Goal: Task Accomplishment & Management: Complete application form

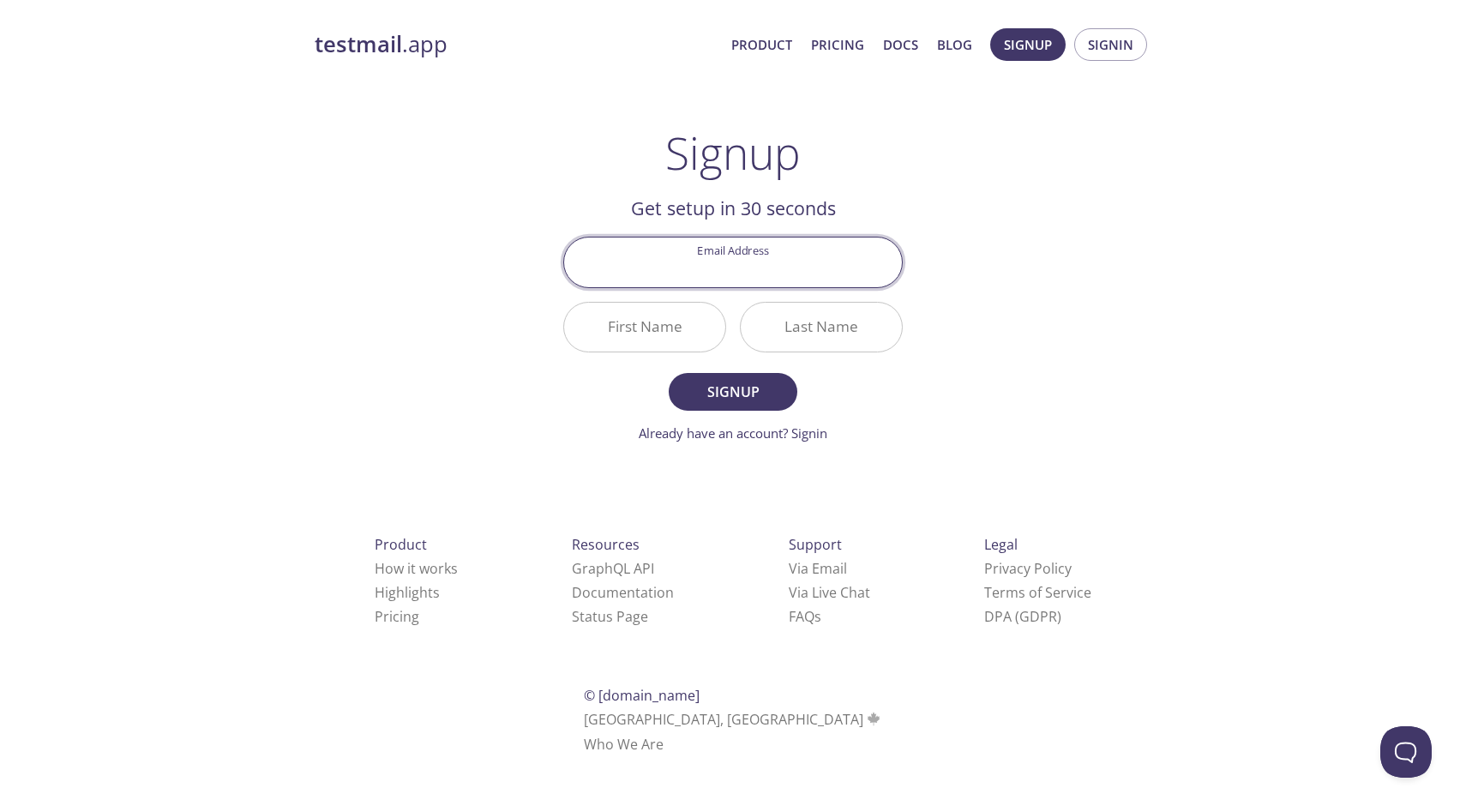
click at [758, 259] on input "Email Address" at bounding box center [732, 261] width 338 height 49
click at [757, 260] on input "Email Address" at bounding box center [732, 261] width 338 height 49
click at [746, 261] on input "Email Address" at bounding box center [732, 261] width 338 height 49
type input "[EMAIL_ADDRESS][DOMAIN_NAME]"
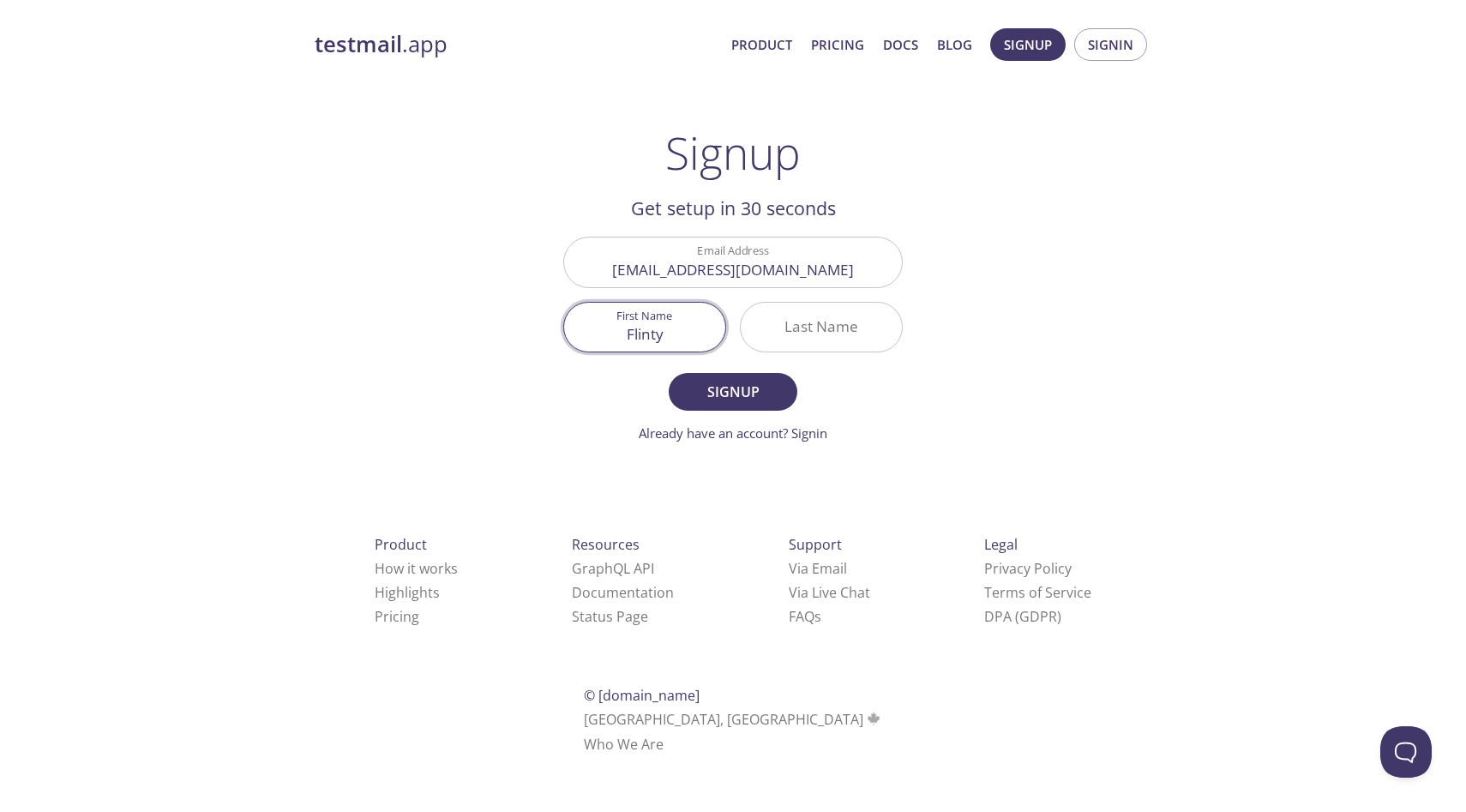
type input "Flinty"
click at [732, 399] on span "Signup" at bounding box center [733, 392] width 91 height 24
click at [816, 331] on input "Last Name Required" at bounding box center [820, 326] width 161 height 49
type input "."
click at [702, 405] on button "Signup" at bounding box center [733, 392] width 129 height 38
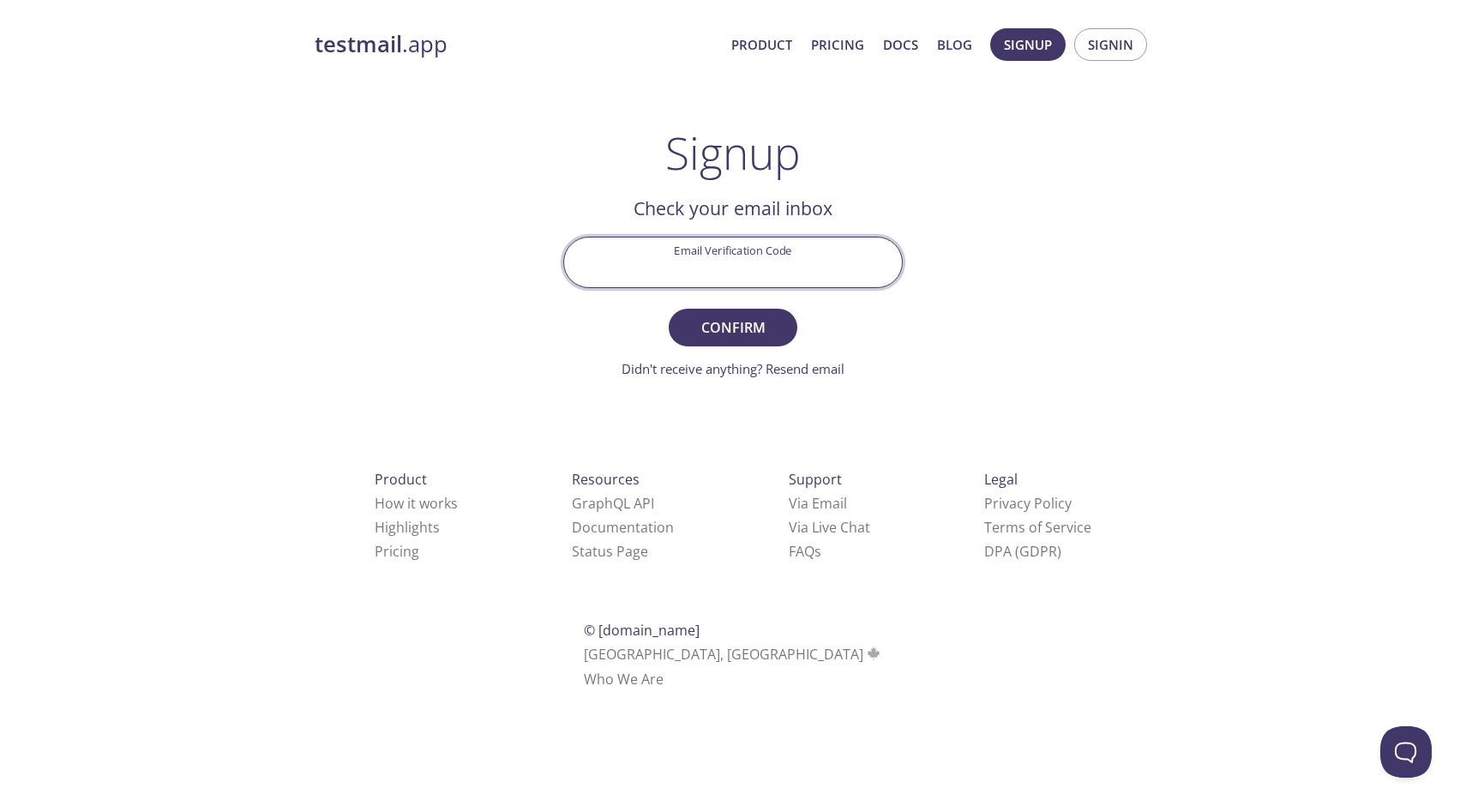
click at [701, 257] on input "Email Verification Code" at bounding box center [732, 261] width 338 height 49
paste input "WJL2MTM"
type input "WJL2MTM"
click at [762, 330] on span "Confirm" at bounding box center [733, 327] width 91 height 24
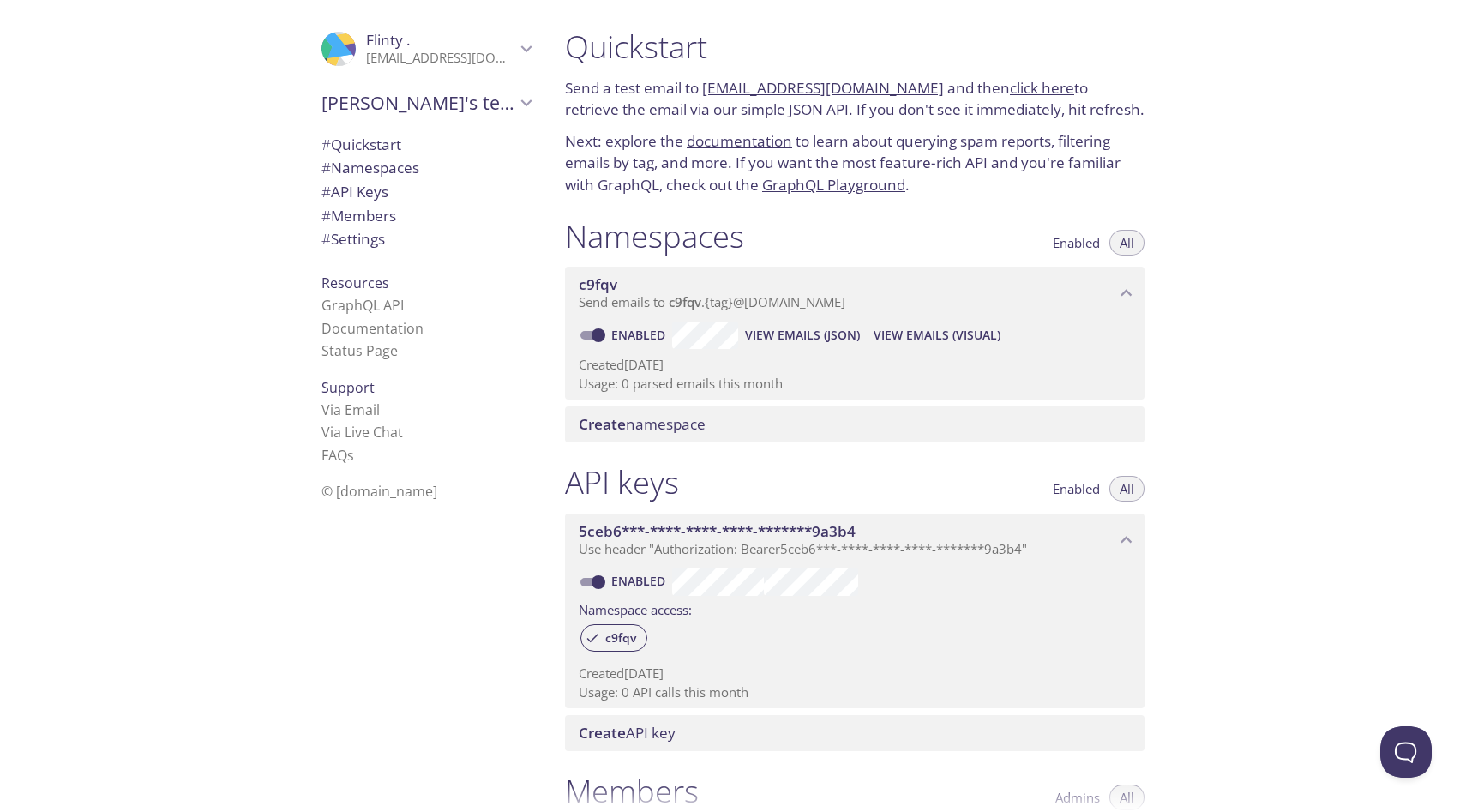
click at [487, 97] on span "[PERSON_NAME]'s team" at bounding box center [418, 103] width 194 height 24
click at [449, 148] on span "Create new team" at bounding box center [426, 143] width 209 height 22
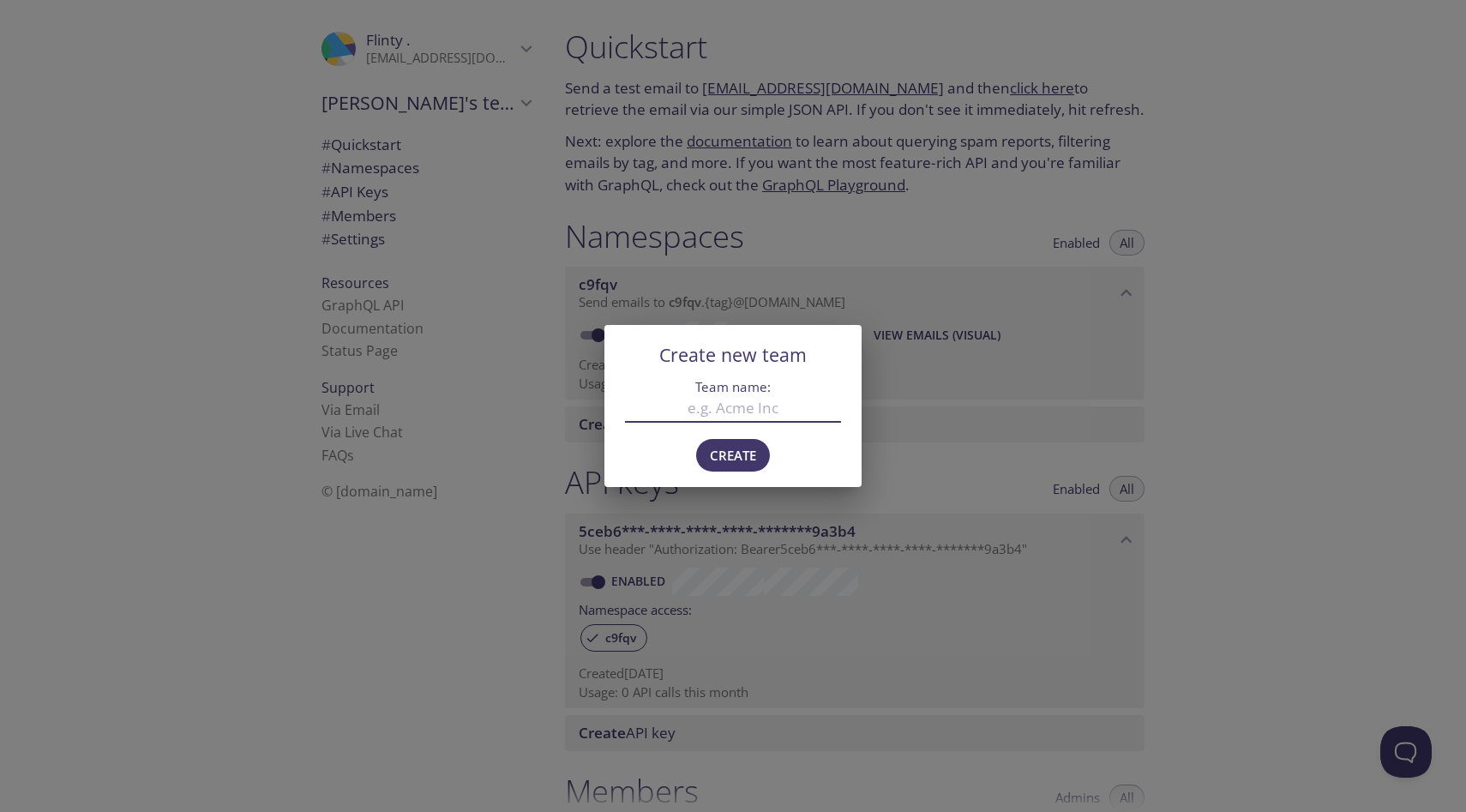
click at [941, 390] on div "Create new team Team name: Create" at bounding box center [733, 406] width 1466 height 812
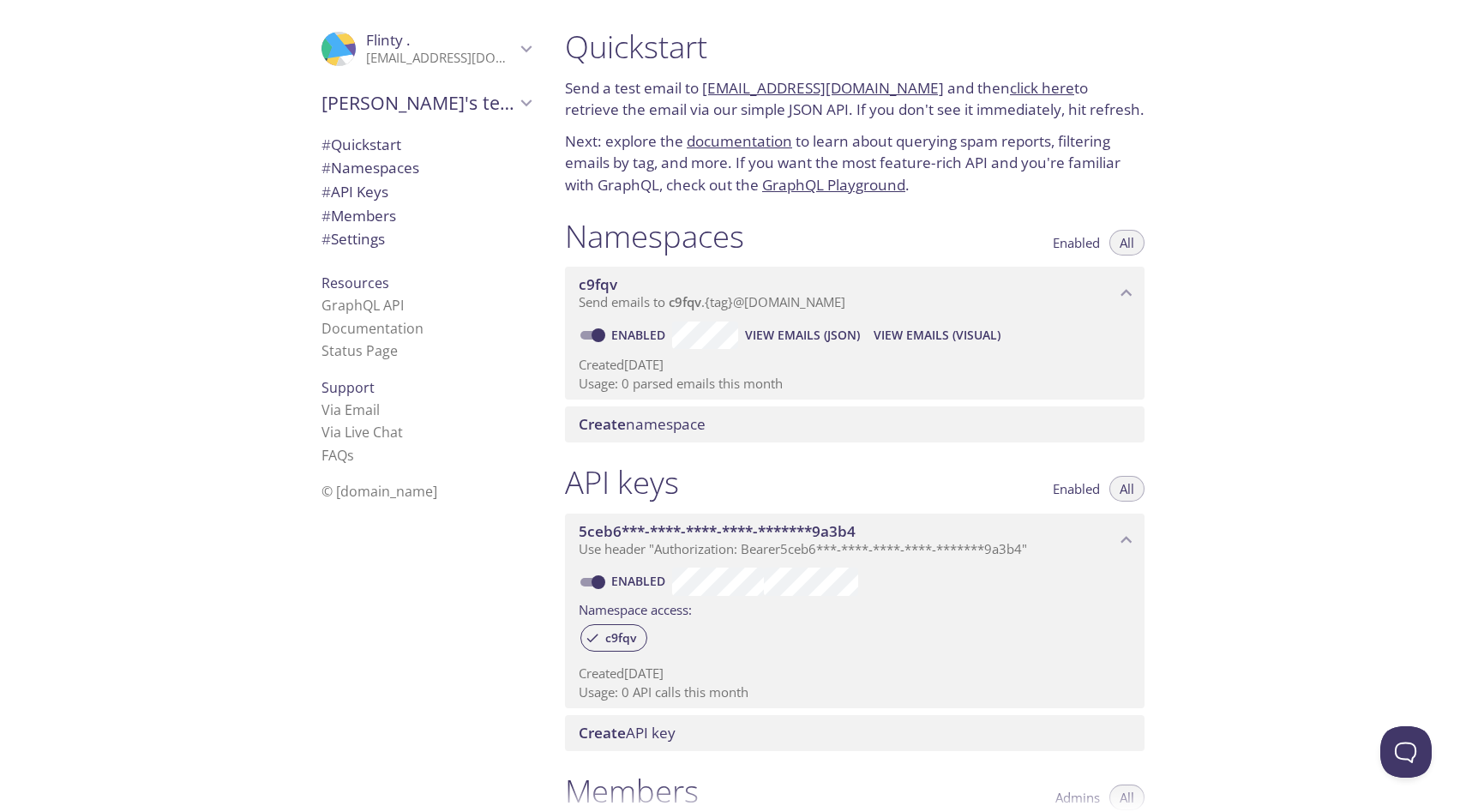
click at [731, 303] on span "Send emails to c9fqv . {tag} @[DOMAIN_NAME]" at bounding box center [712, 302] width 267 height 17
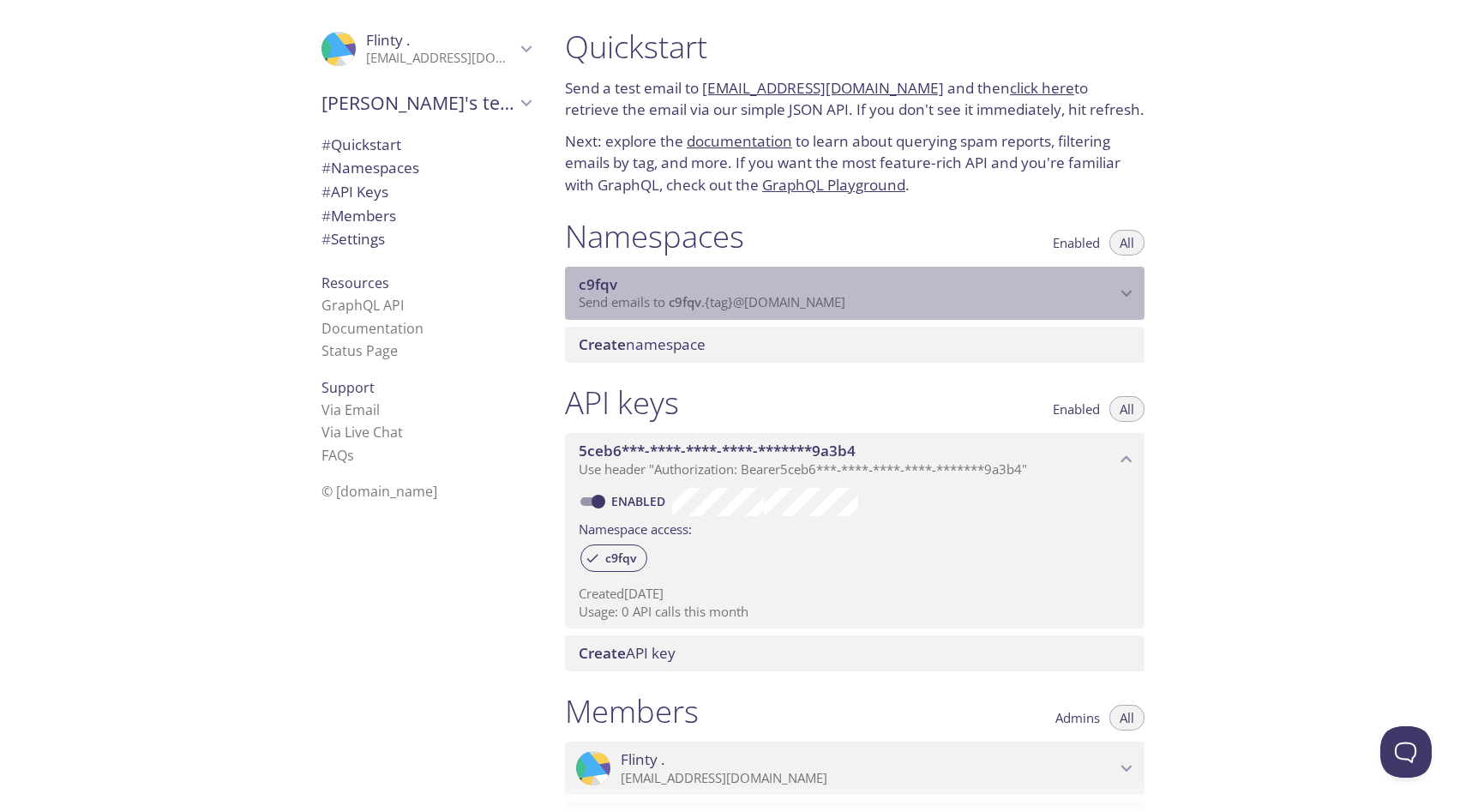
click at [731, 303] on span "Send emails to c9fqv . {tag} @[DOMAIN_NAME]" at bounding box center [712, 302] width 267 height 17
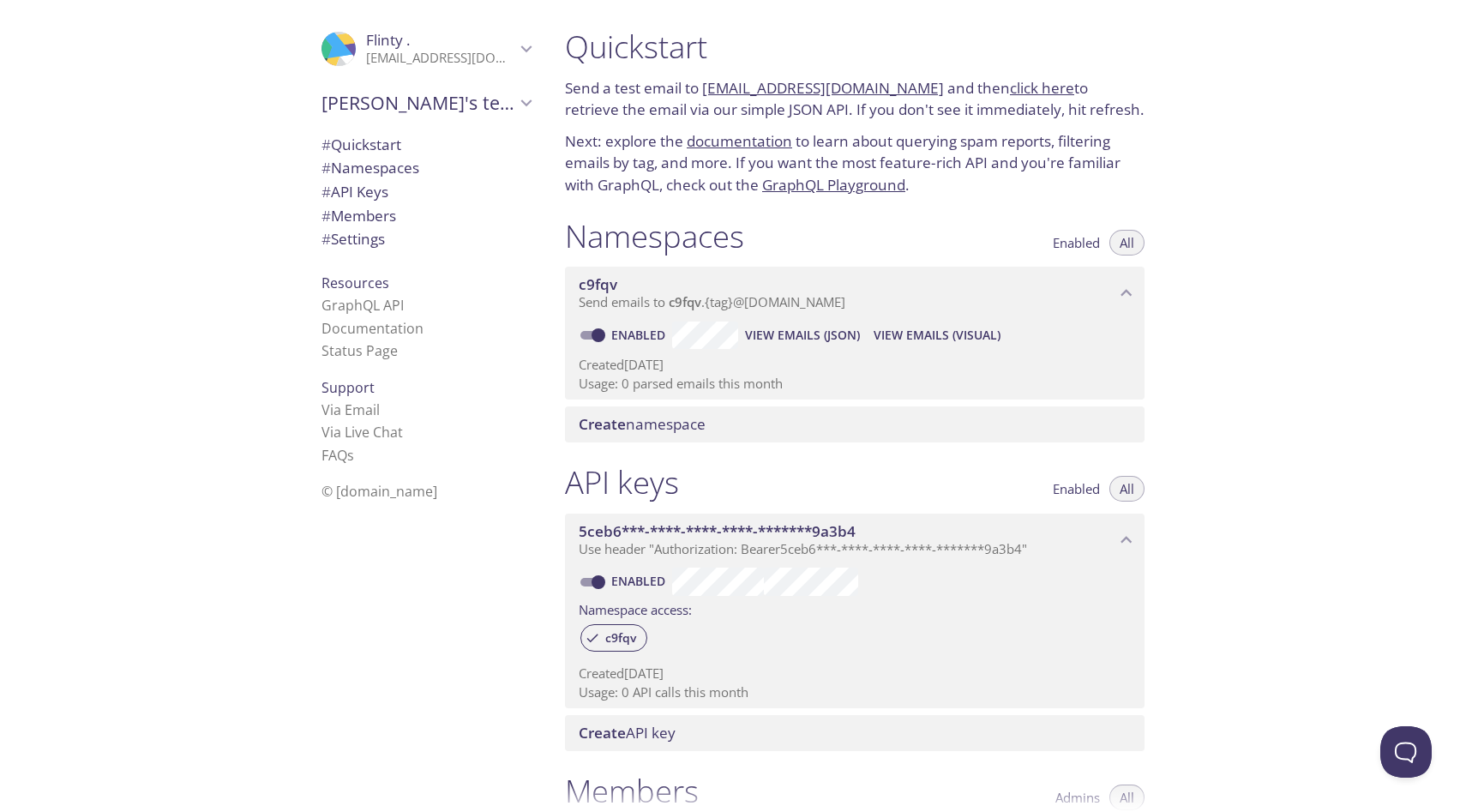
click at [707, 433] on span "Create namespace" at bounding box center [858, 424] width 559 height 19
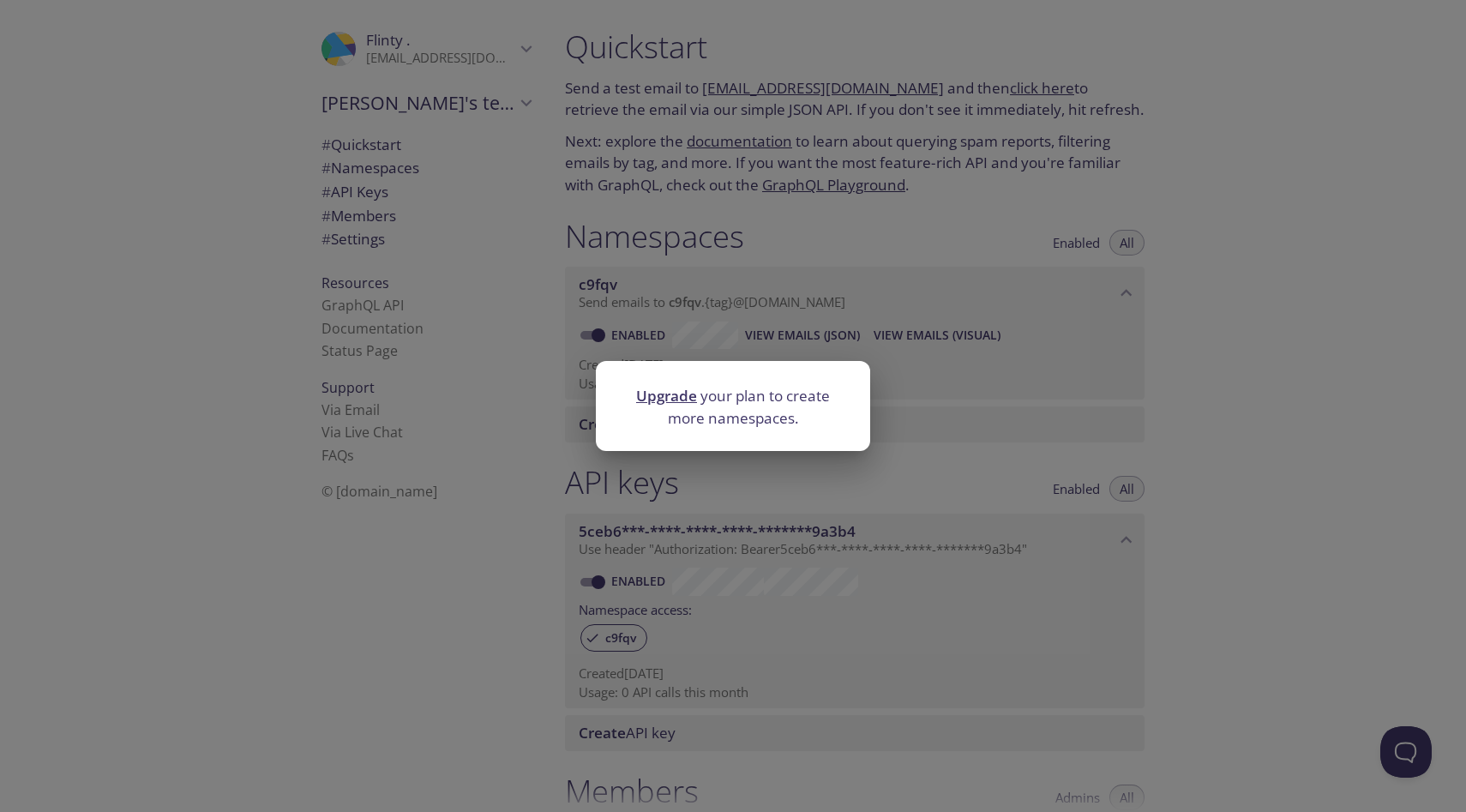
click at [890, 289] on div "Upgrade your plan to create more namespaces." at bounding box center [733, 406] width 1466 height 812
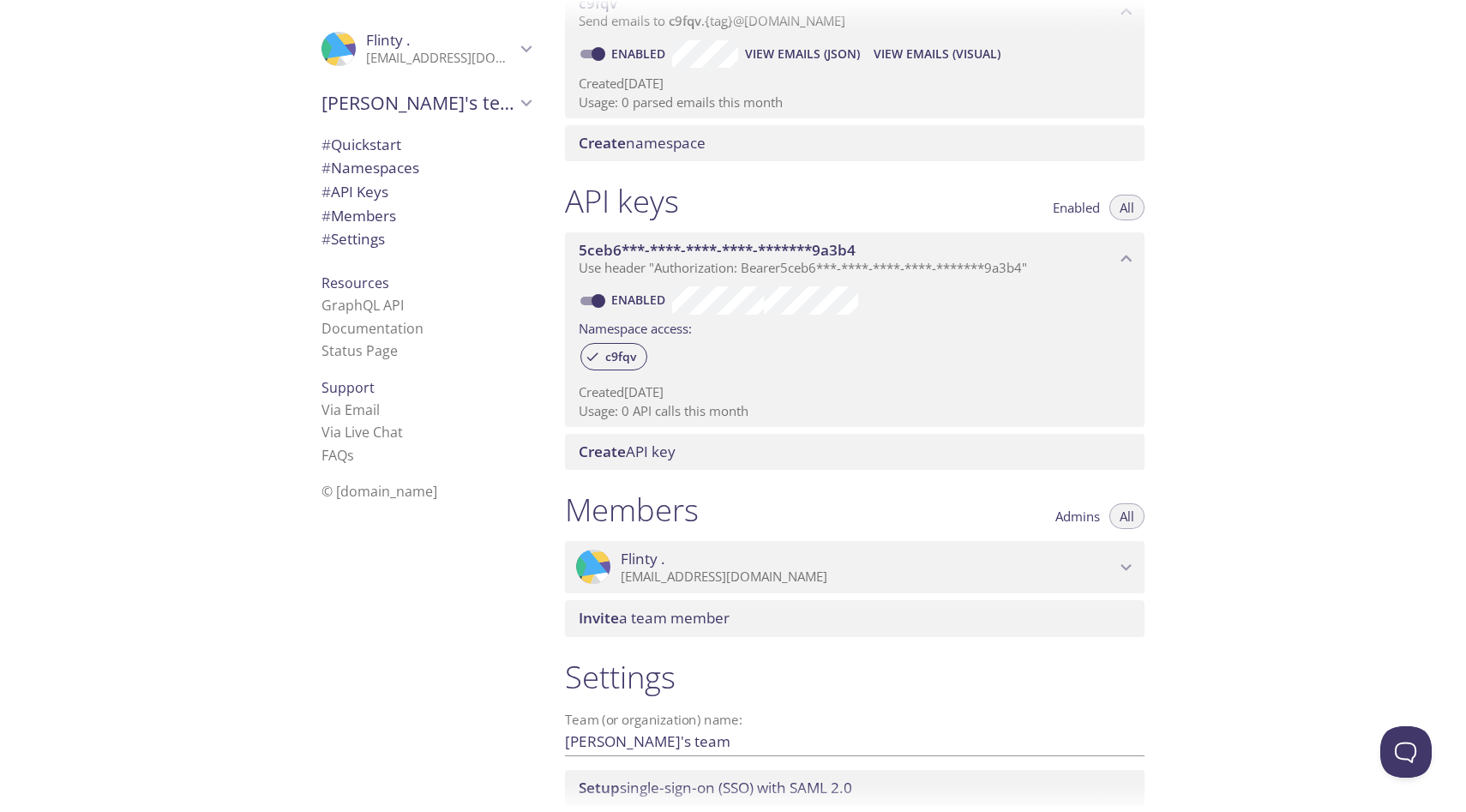
scroll to position [407, 0]
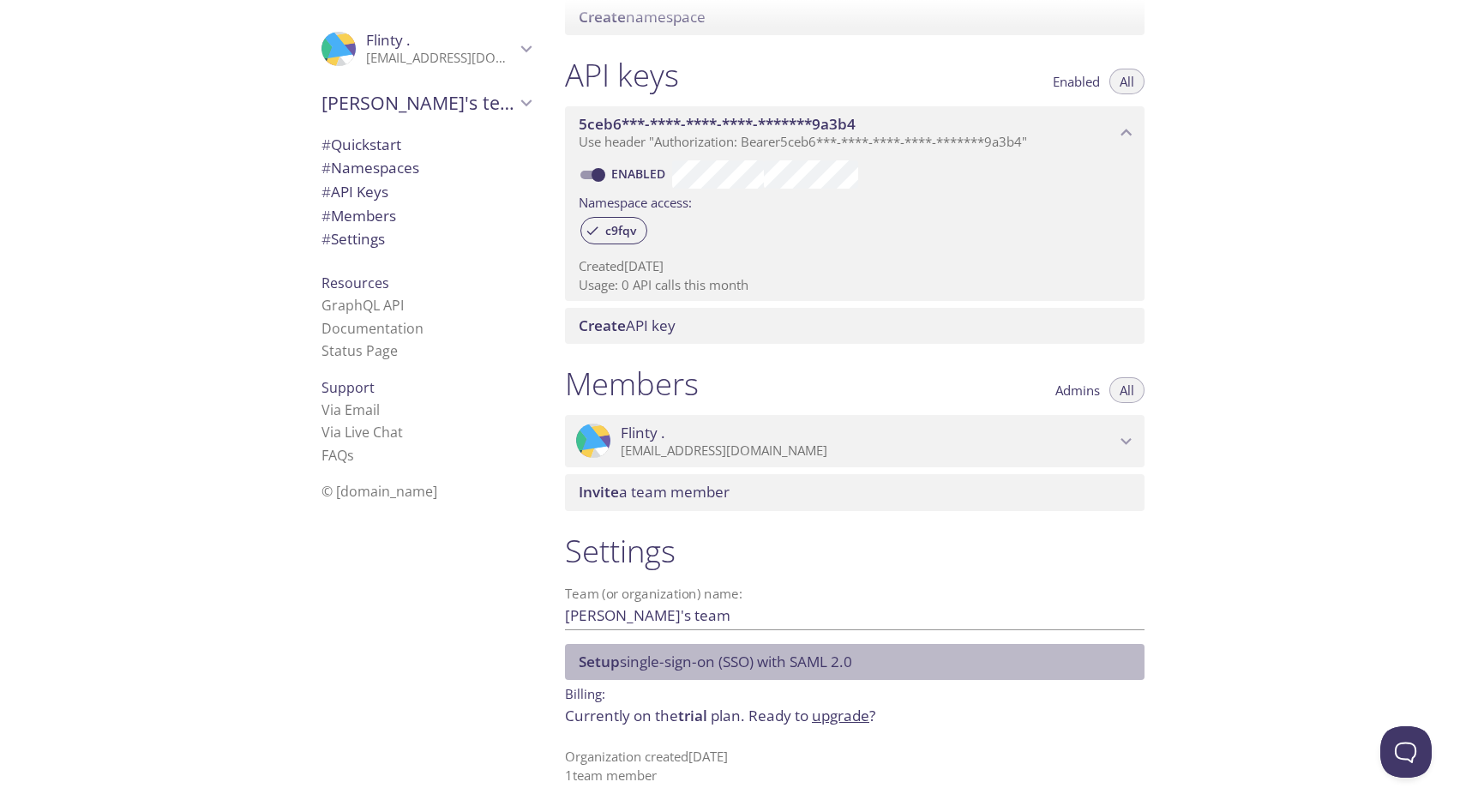
click at [739, 664] on span "Setup single-sign-on (SSO) with SAML 2.0" at bounding box center [715, 660] width 273 height 19
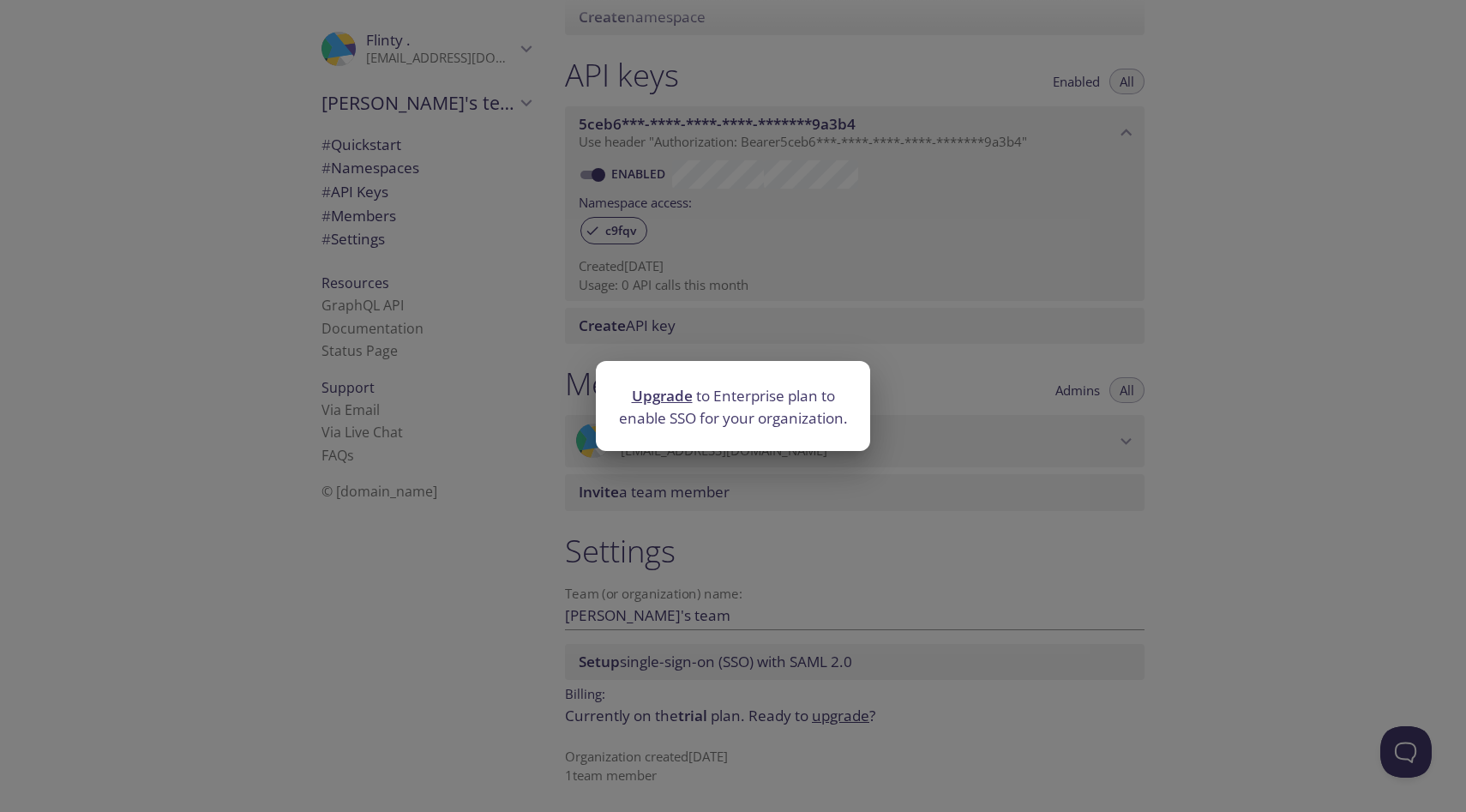
click at [866, 234] on div "Upgrade to Enterprise plan to enable SSO for your organization." at bounding box center [733, 406] width 1466 height 812
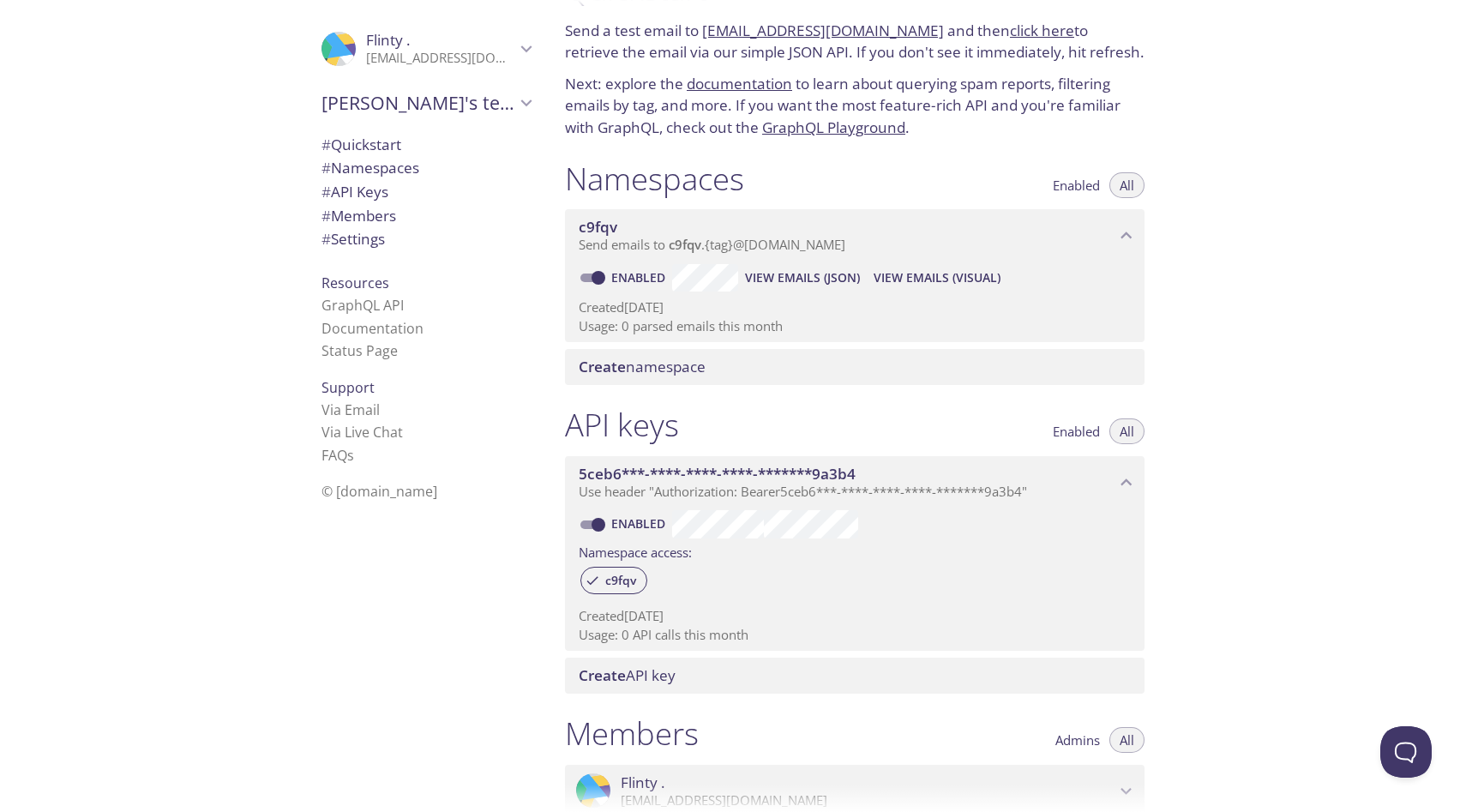
scroll to position [0, 0]
